Goal: Information Seeking & Learning: Learn about a topic

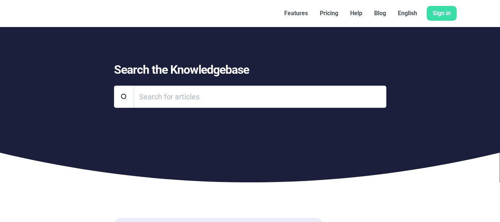
click at [194, 95] on input "Search" at bounding box center [260, 96] width 253 height 22
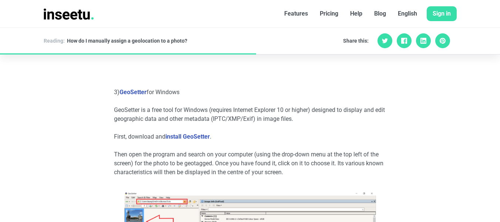
scroll to position [1283, 0]
click at [133, 94] on link "GeoSetter" at bounding box center [132, 92] width 27 height 7
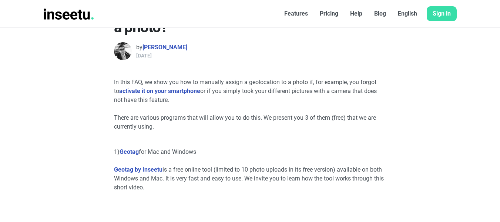
scroll to position [239, 0]
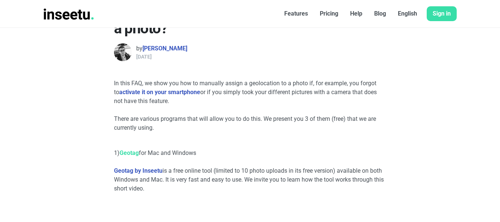
click at [137, 154] on link "Geotag" at bounding box center [128, 152] width 19 height 7
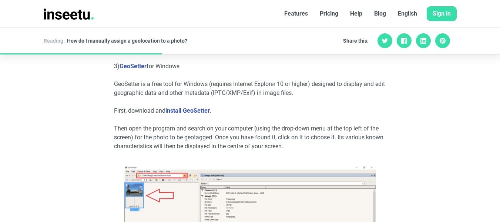
scroll to position [1310, 0]
click at [139, 65] on link "GeoSetter" at bounding box center [132, 65] width 27 height 7
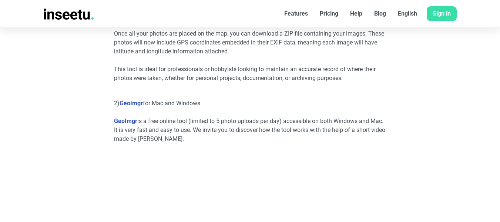
scroll to position [878, 0]
drag, startPoint x: 137, startPoint y: 122, endPoint x: 111, endPoint y: 119, distance: 26.4
copy link "GeoImgr"
